Goal: Information Seeking & Learning: Learn about a topic

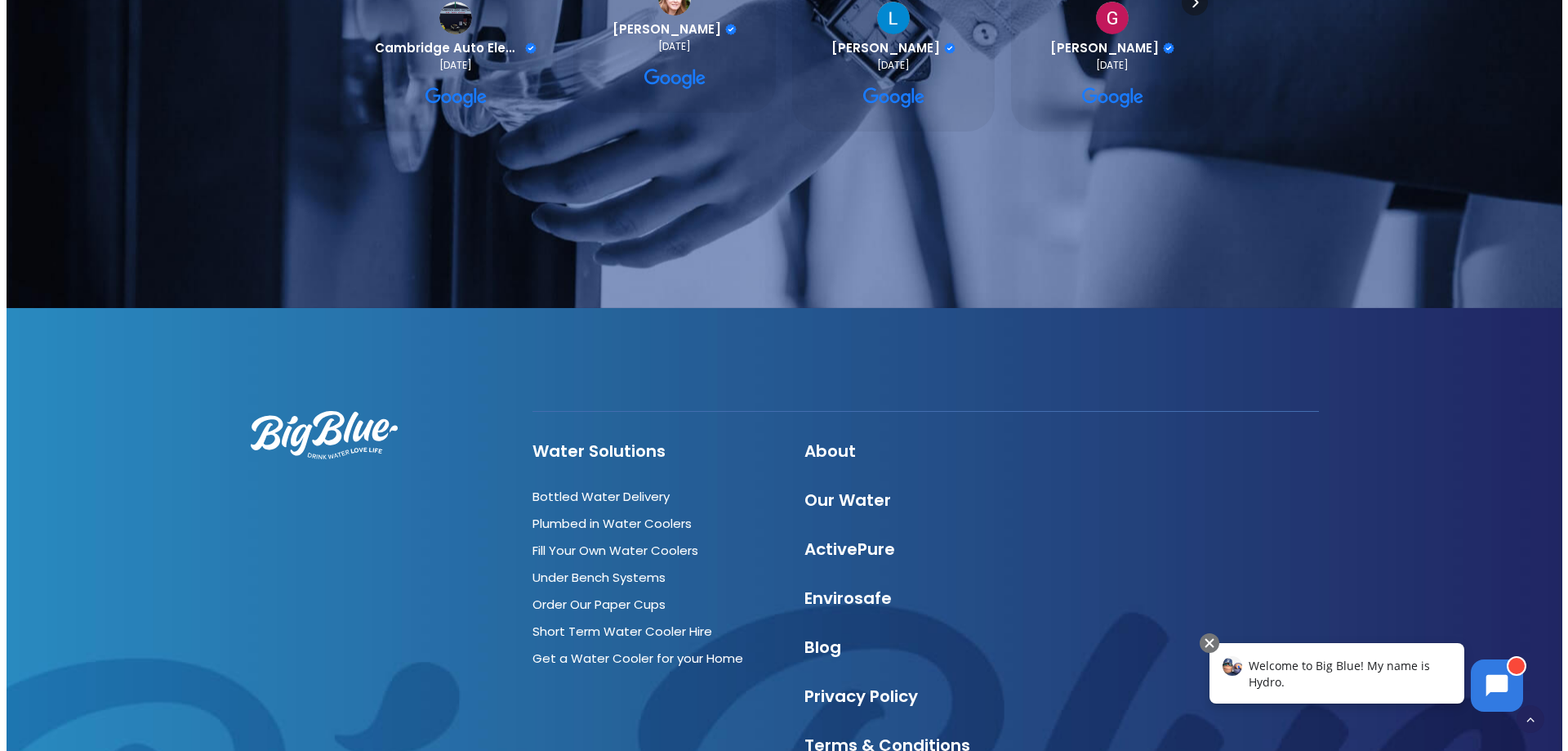
scroll to position [5663, 0]
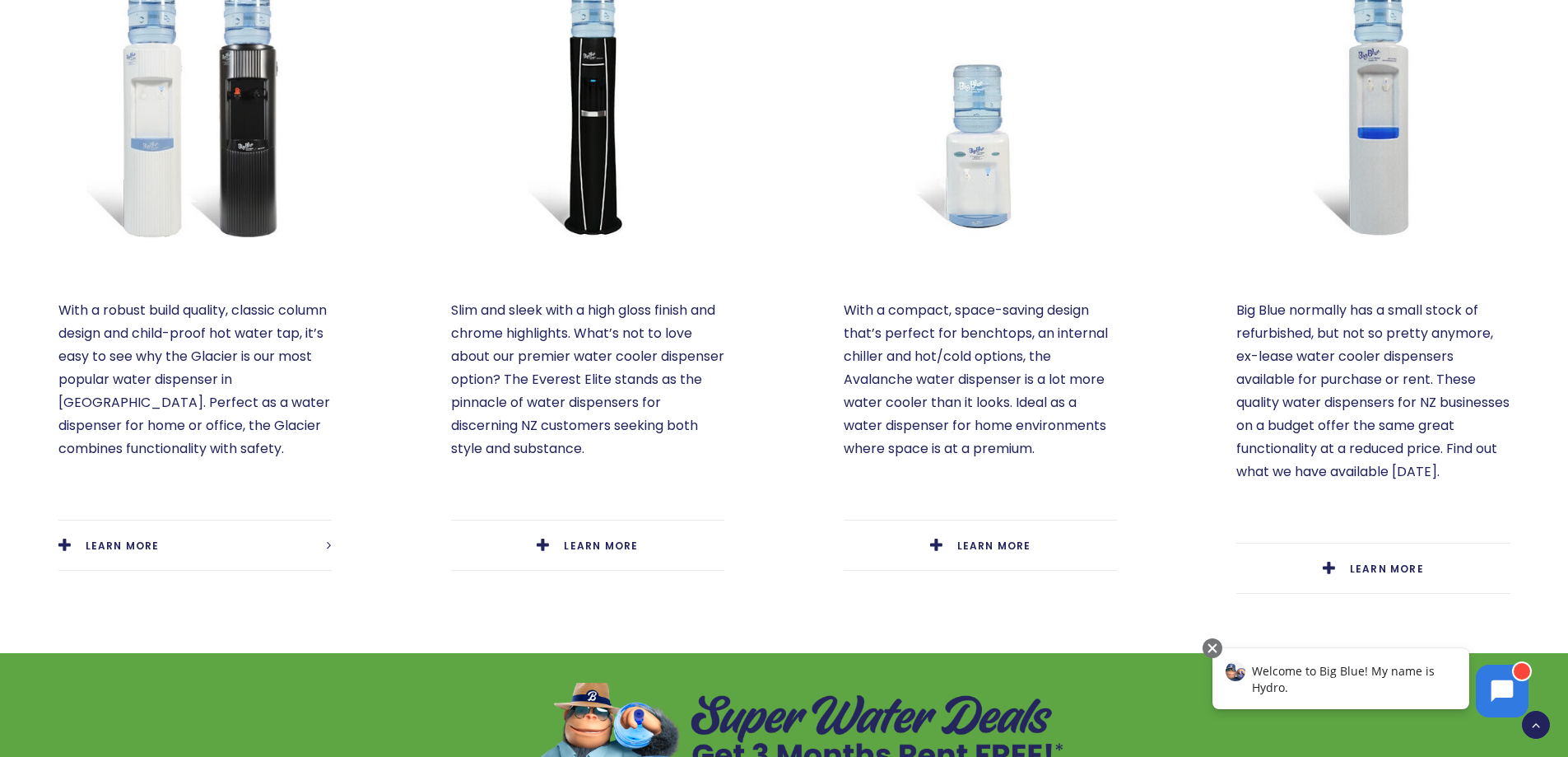
scroll to position [658, 0]
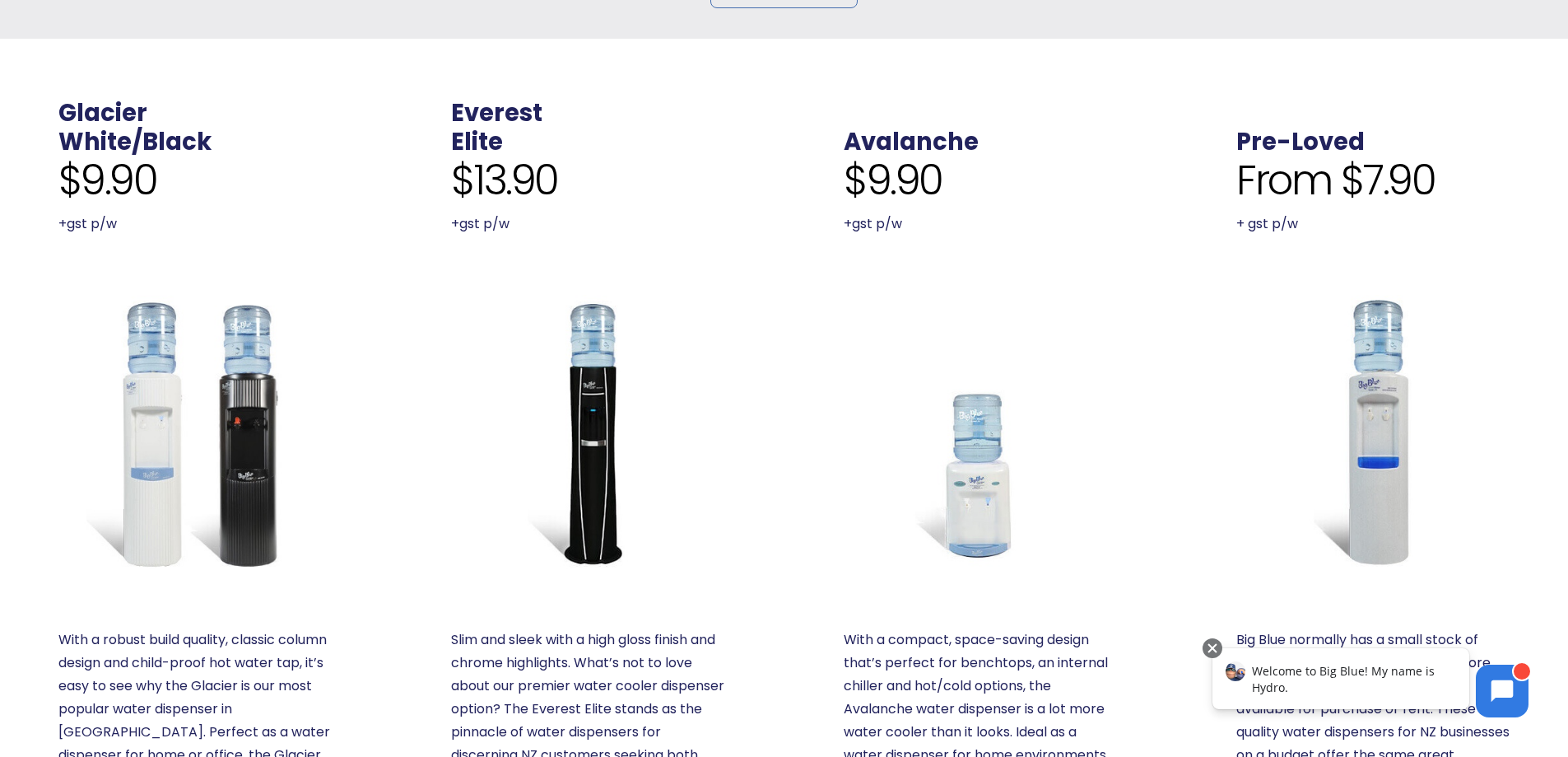
click at [263, 397] on img at bounding box center [194, 431] width 273 height 273
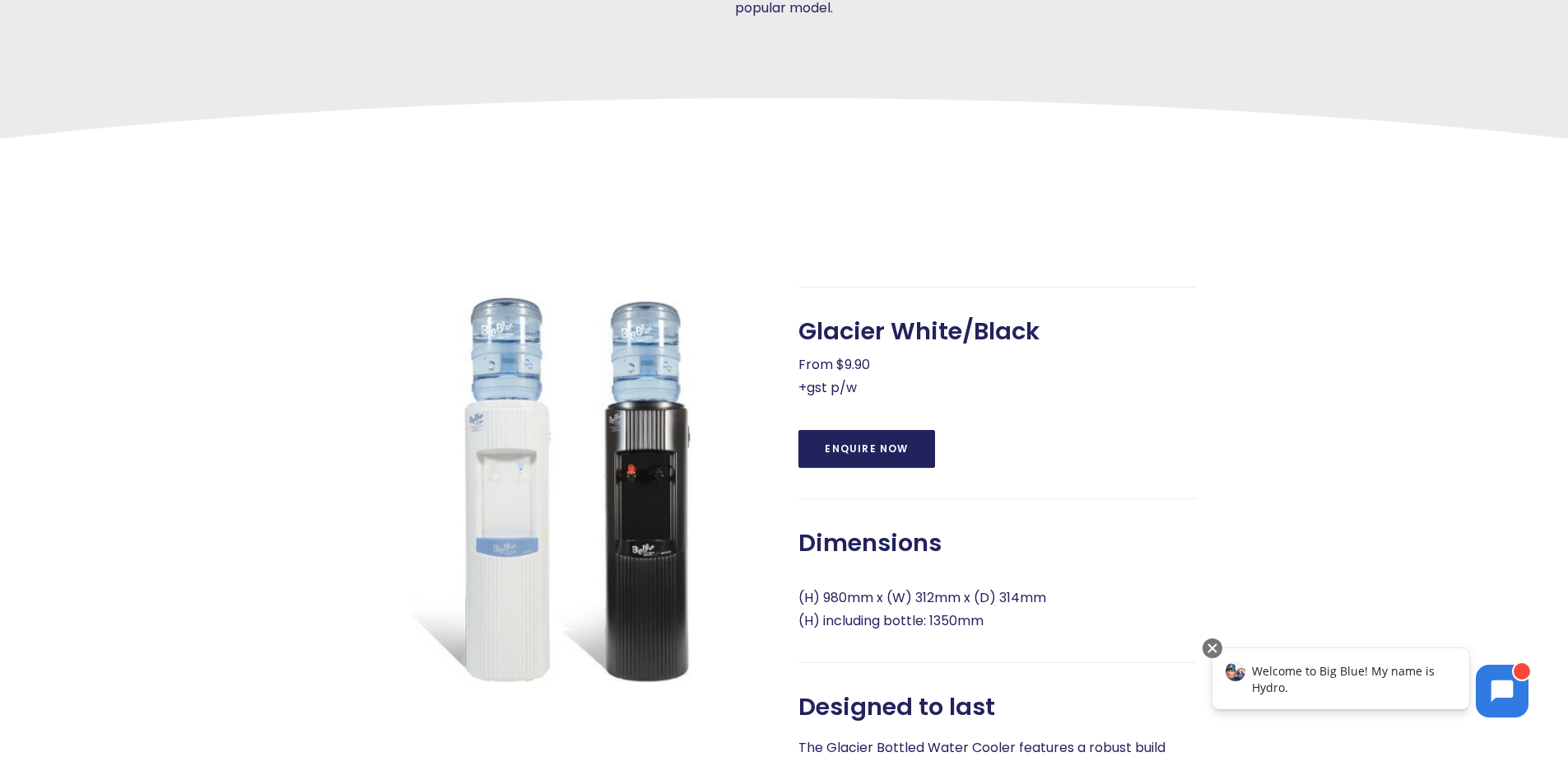
scroll to position [658, 0]
